Goal: Navigation & Orientation: Understand site structure

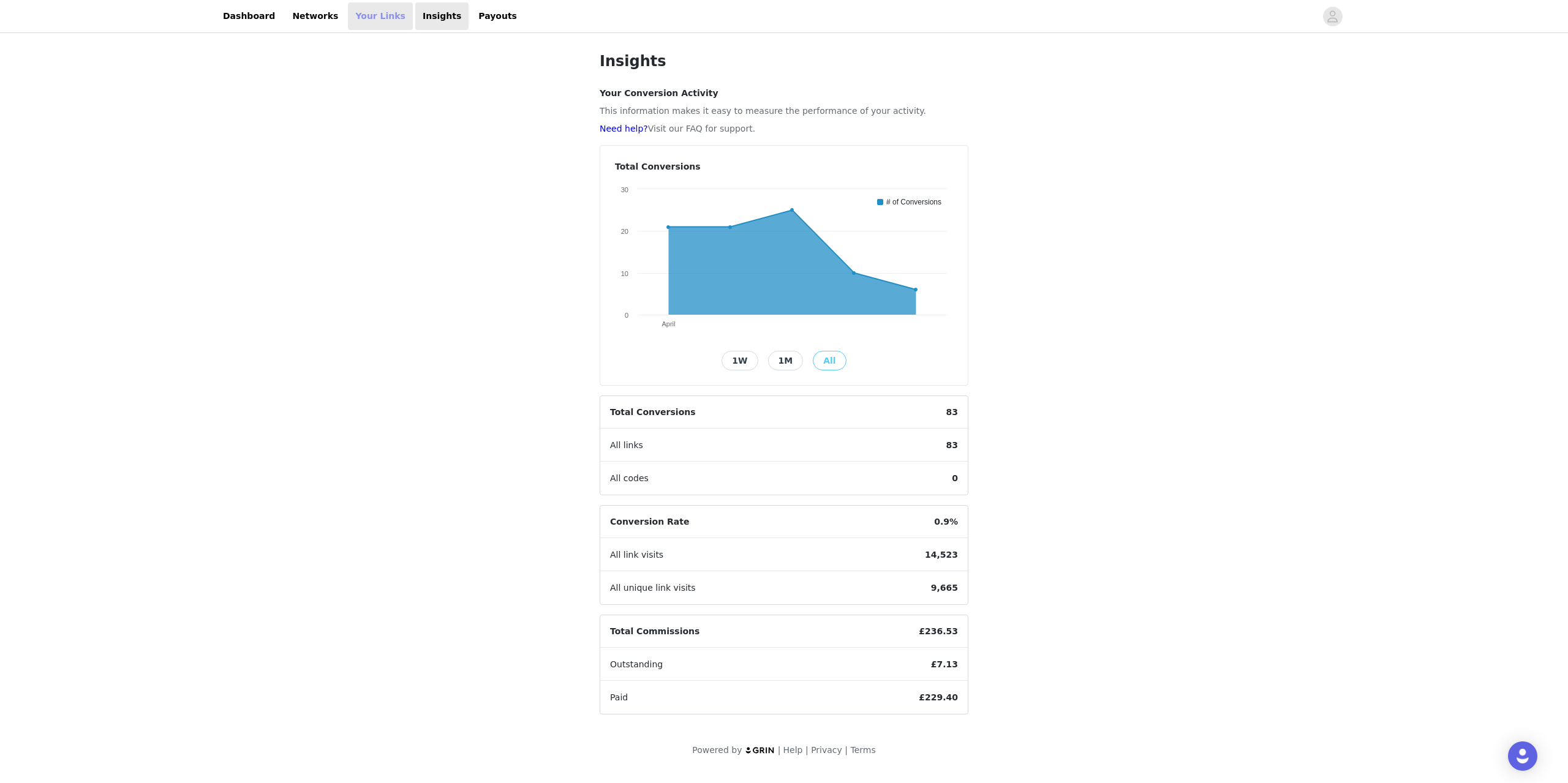
click at [364, 22] on link "Your Links" at bounding box center [380, 16] width 65 height 28
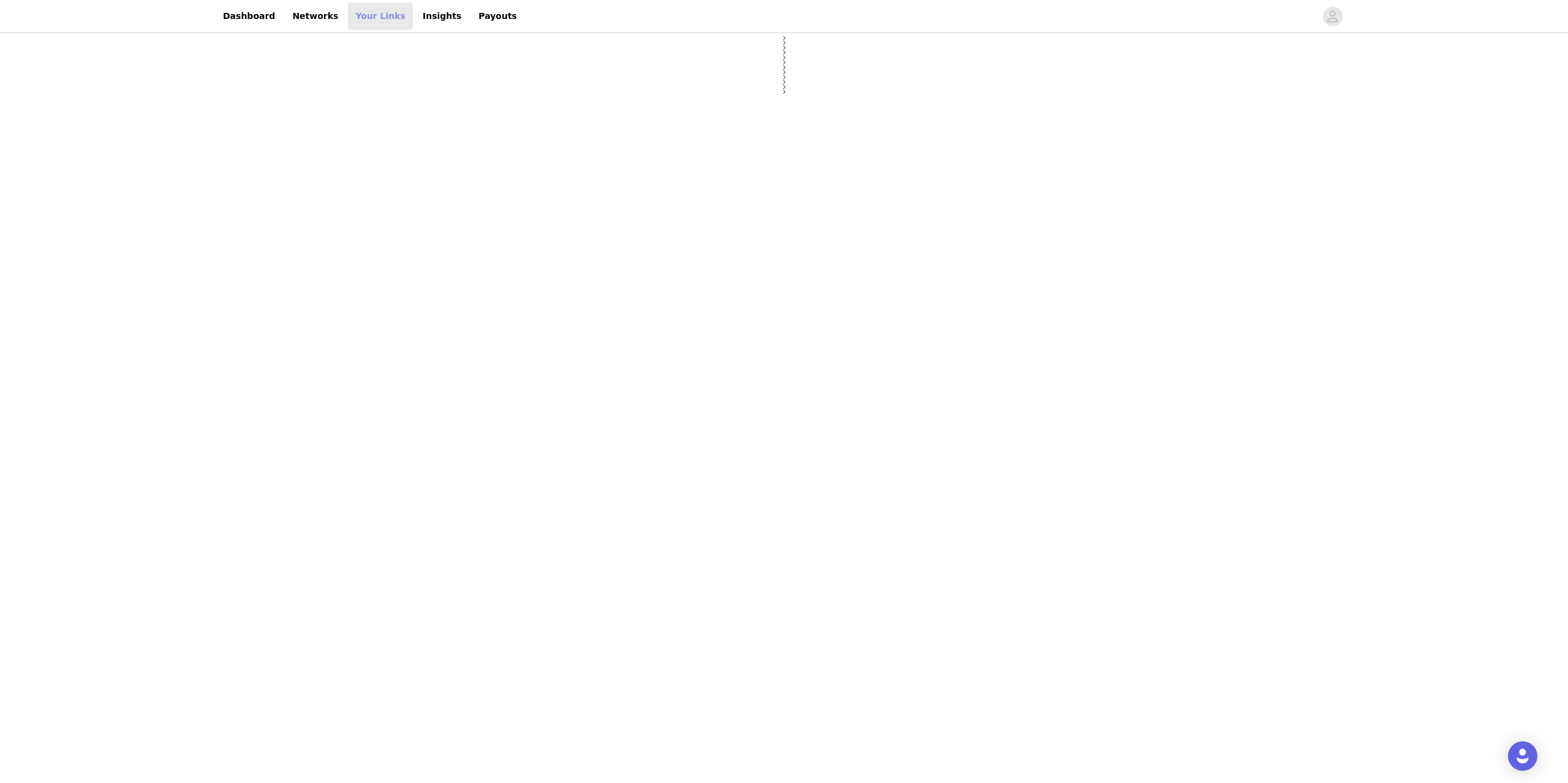
select select "12"
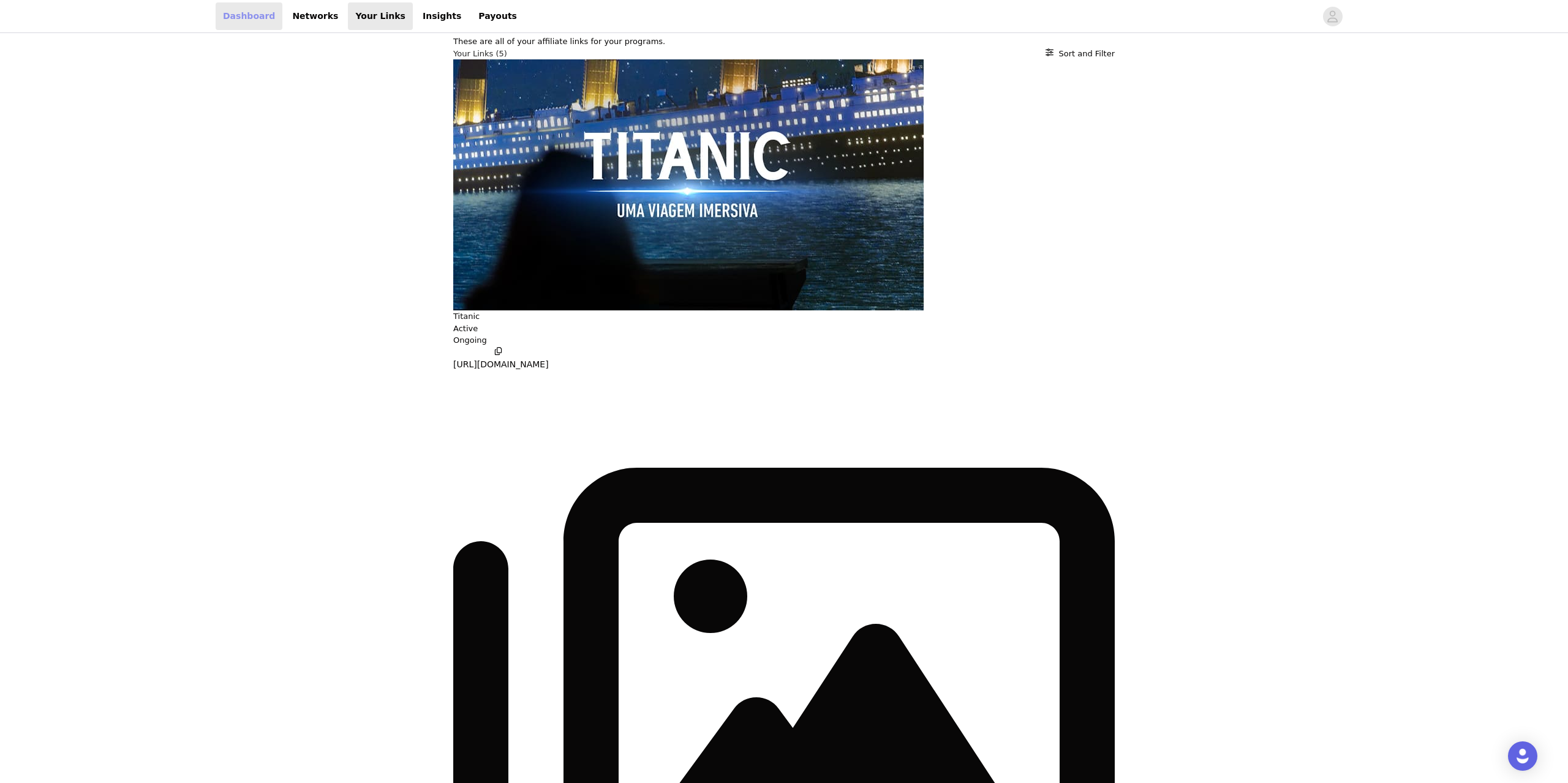
click at [262, 24] on link "Dashboard" at bounding box center [249, 16] width 67 height 28
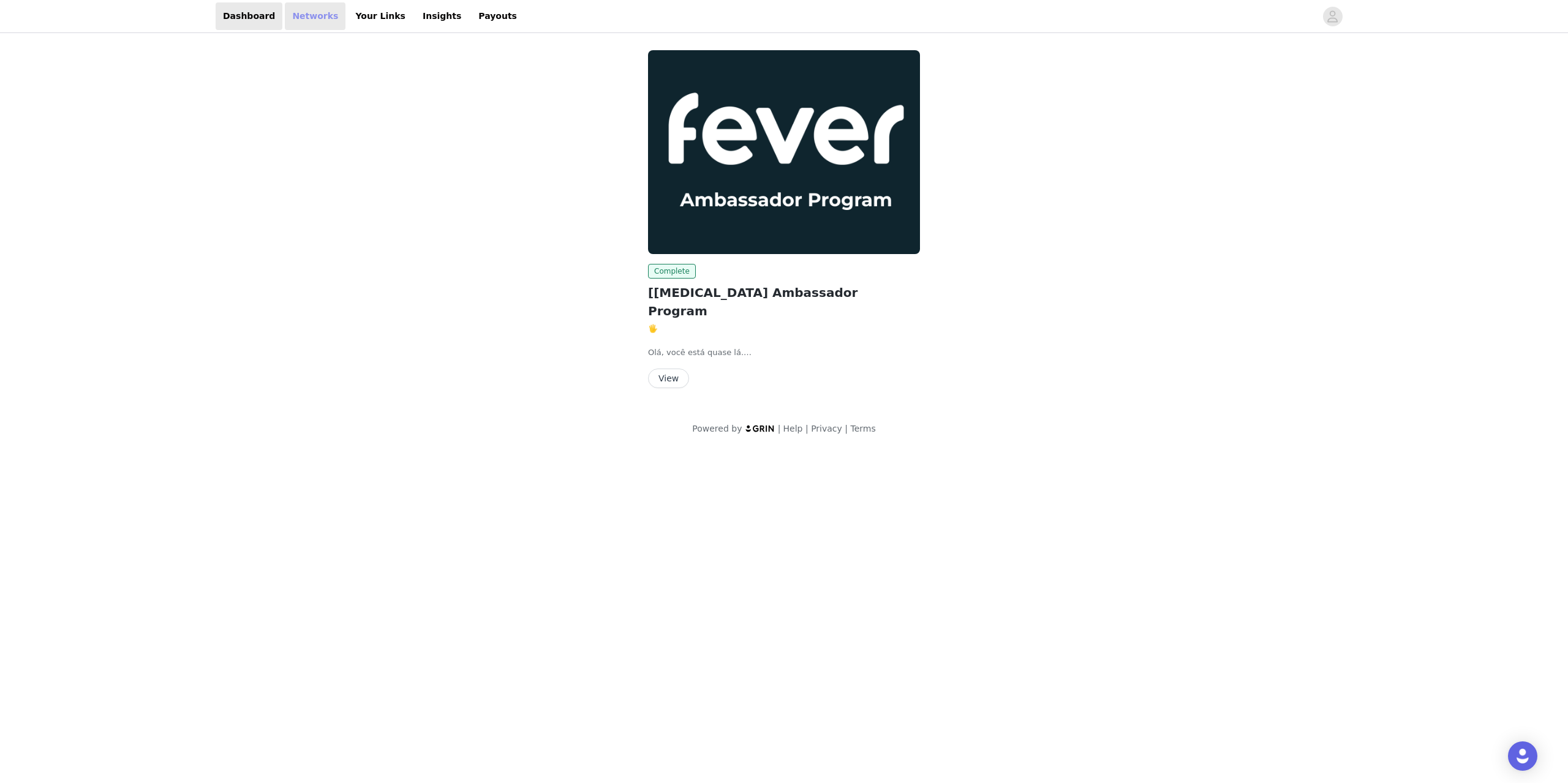
click at [286, 18] on link "Networks" at bounding box center [315, 16] width 61 height 28
